Goal: Task Accomplishment & Management: Use online tool/utility

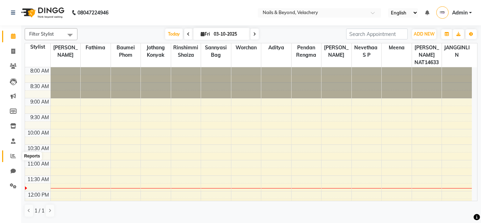
click at [15, 155] on icon at bounding box center [13, 155] width 5 height 5
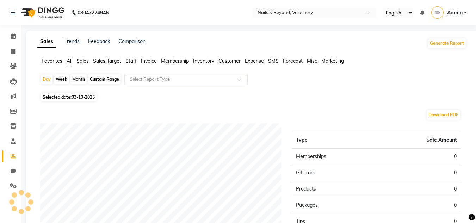
click at [104, 79] on div "Custom Range" at bounding box center [104, 79] width 33 height 10
select select "10"
select select "2025"
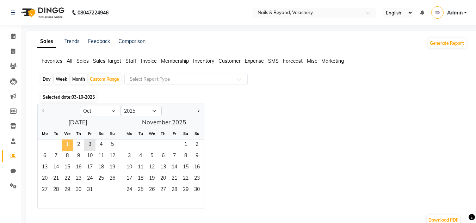
click at [65, 146] on span "1" at bounding box center [67, 145] width 11 height 11
click at [75, 146] on span "2" at bounding box center [78, 145] width 11 height 11
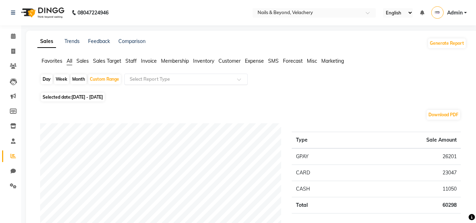
click at [164, 76] on input "text" at bounding box center [179, 79] width 102 height 7
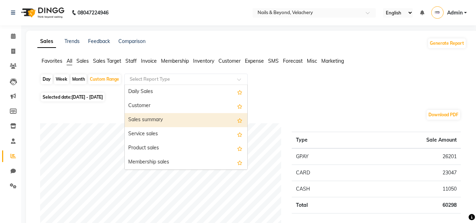
click at [149, 121] on div "Sales summary" at bounding box center [186, 120] width 123 height 14
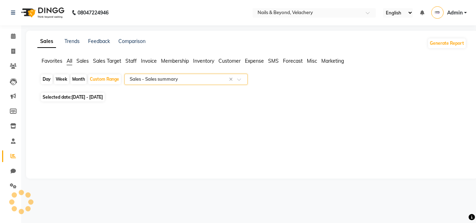
select select "full_report"
select select "csv"
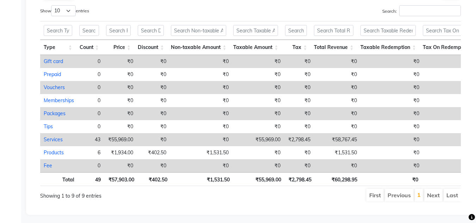
scroll to position [388, 0]
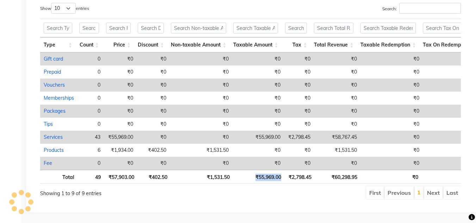
drag, startPoint x: 282, startPoint y: 176, endPoint x: 248, endPoint y: 178, distance: 33.9
click at [248, 178] on th "₹55,969.00" at bounding box center [258, 177] width 51 height 14
copy th "₹55,969.00"
